Goal: Task Accomplishment & Management: Manage account settings

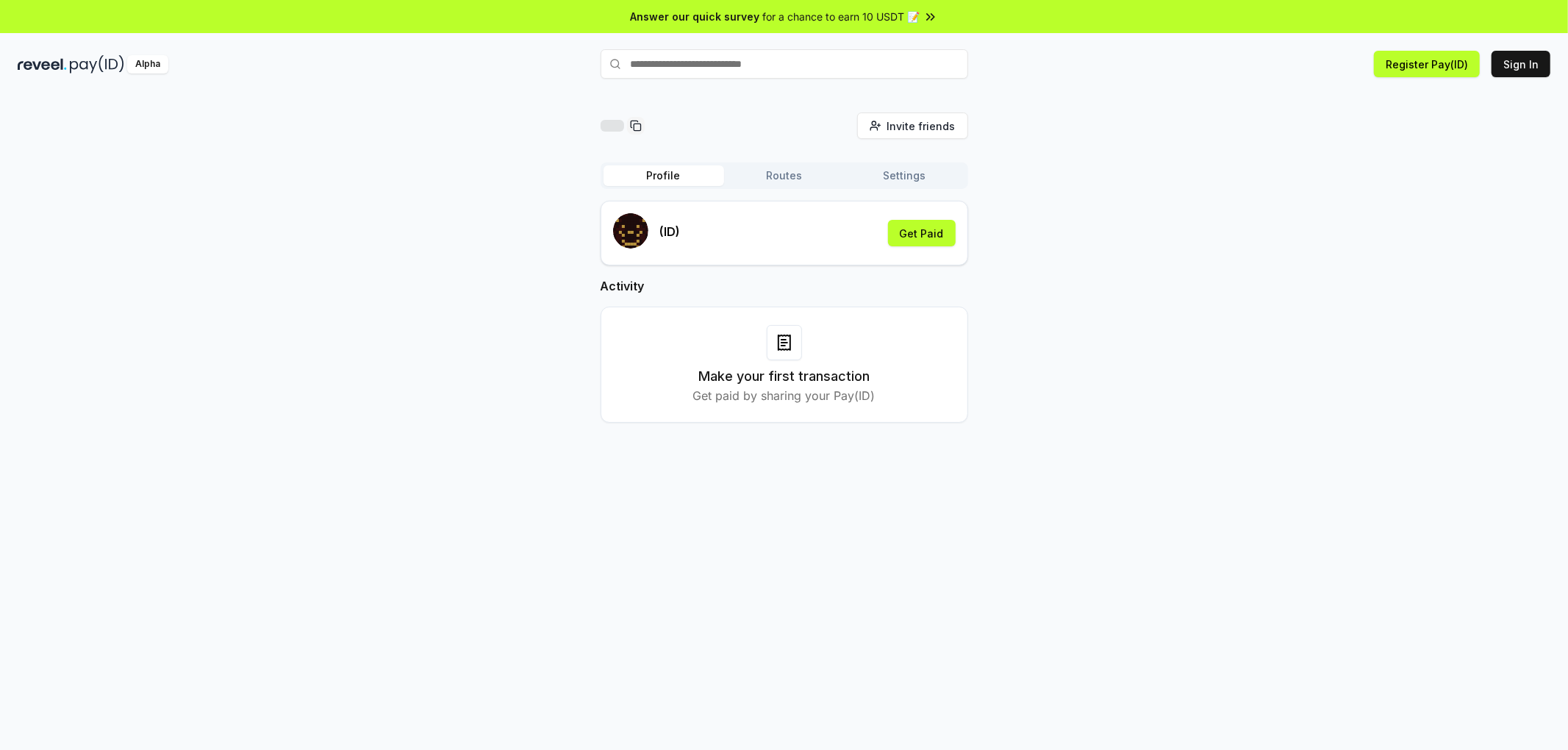
click at [789, 176] on button "Routes" at bounding box center [784, 175] width 120 height 21
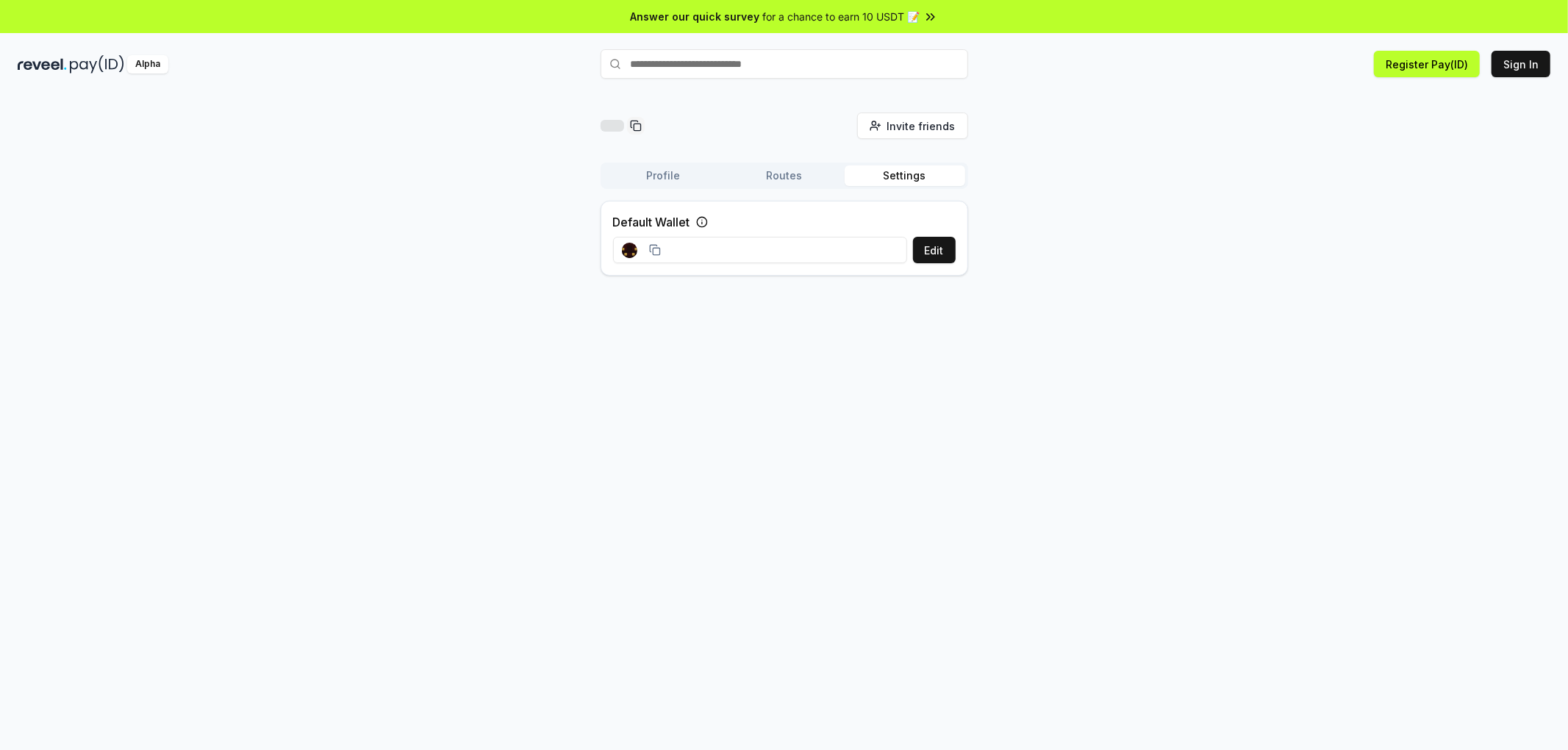
click at [901, 173] on button "Settings" at bounding box center [904, 175] width 120 height 21
click at [800, 176] on button "Routes" at bounding box center [784, 175] width 120 height 21
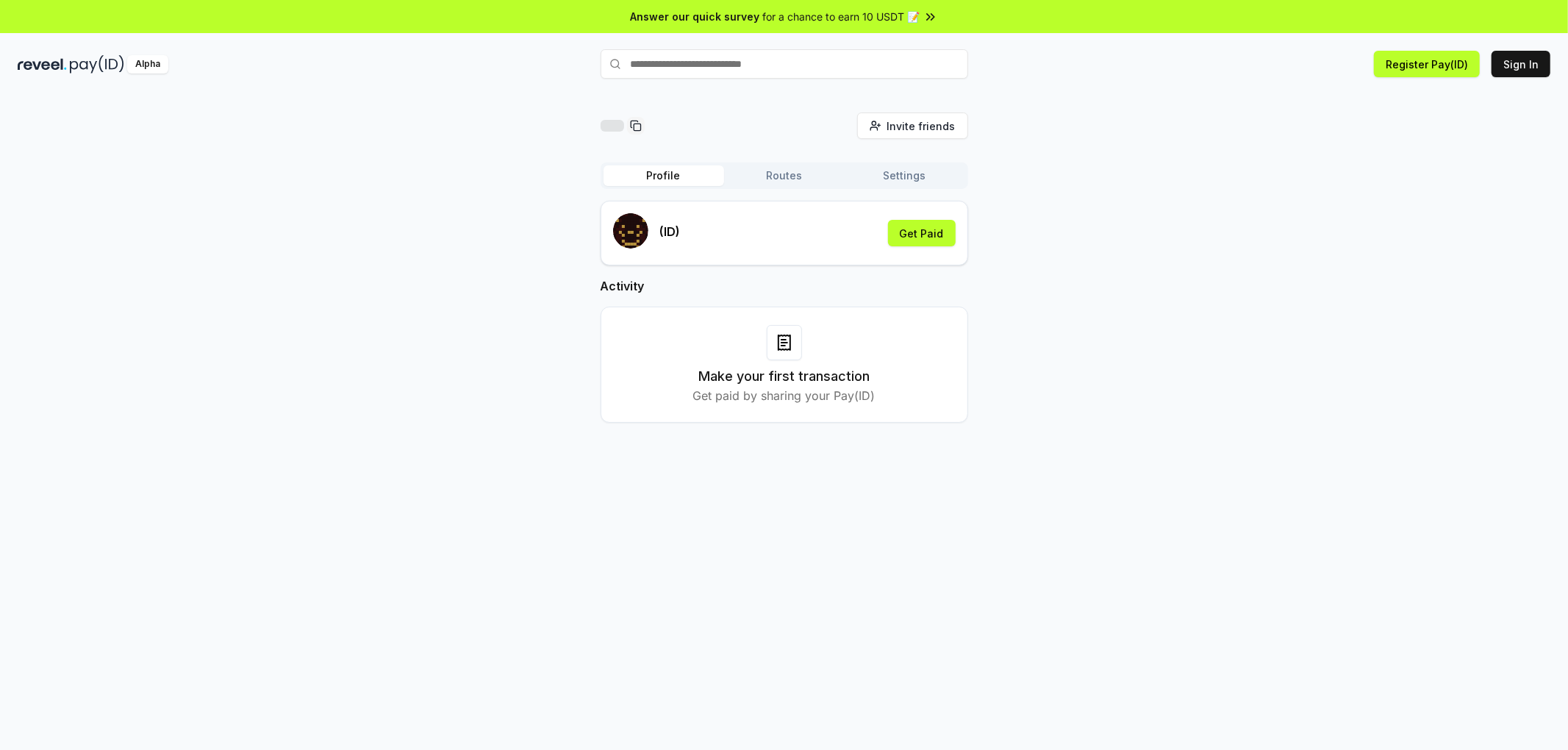
click at [670, 174] on button "Profile" at bounding box center [664, 175] width 120 height 21
